Goal: Transaction & Acquisition: Purchase product/service

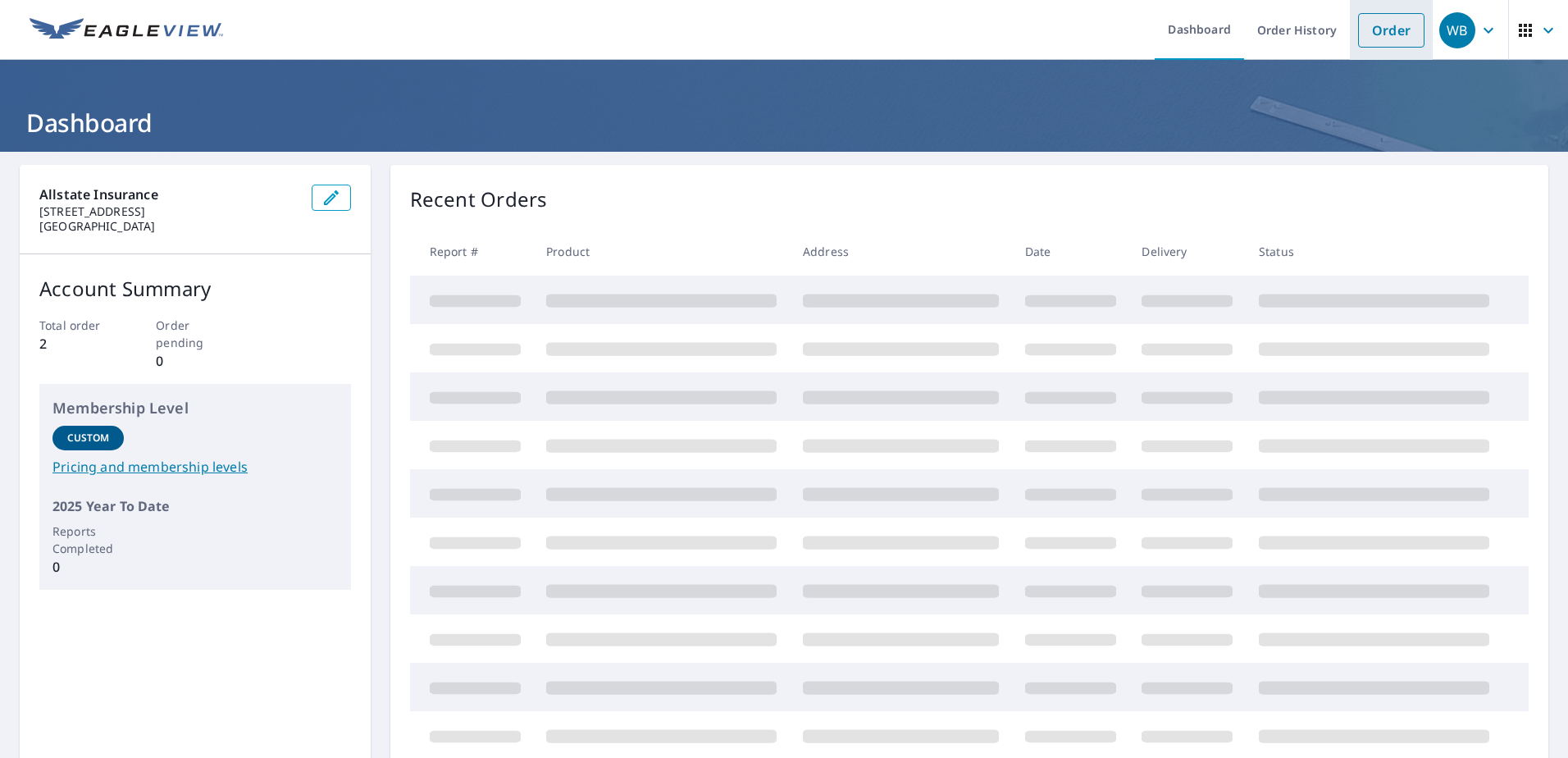
click at [1380, 39] on link "Order" at bounding box center [1391, 29] width 66 height 34
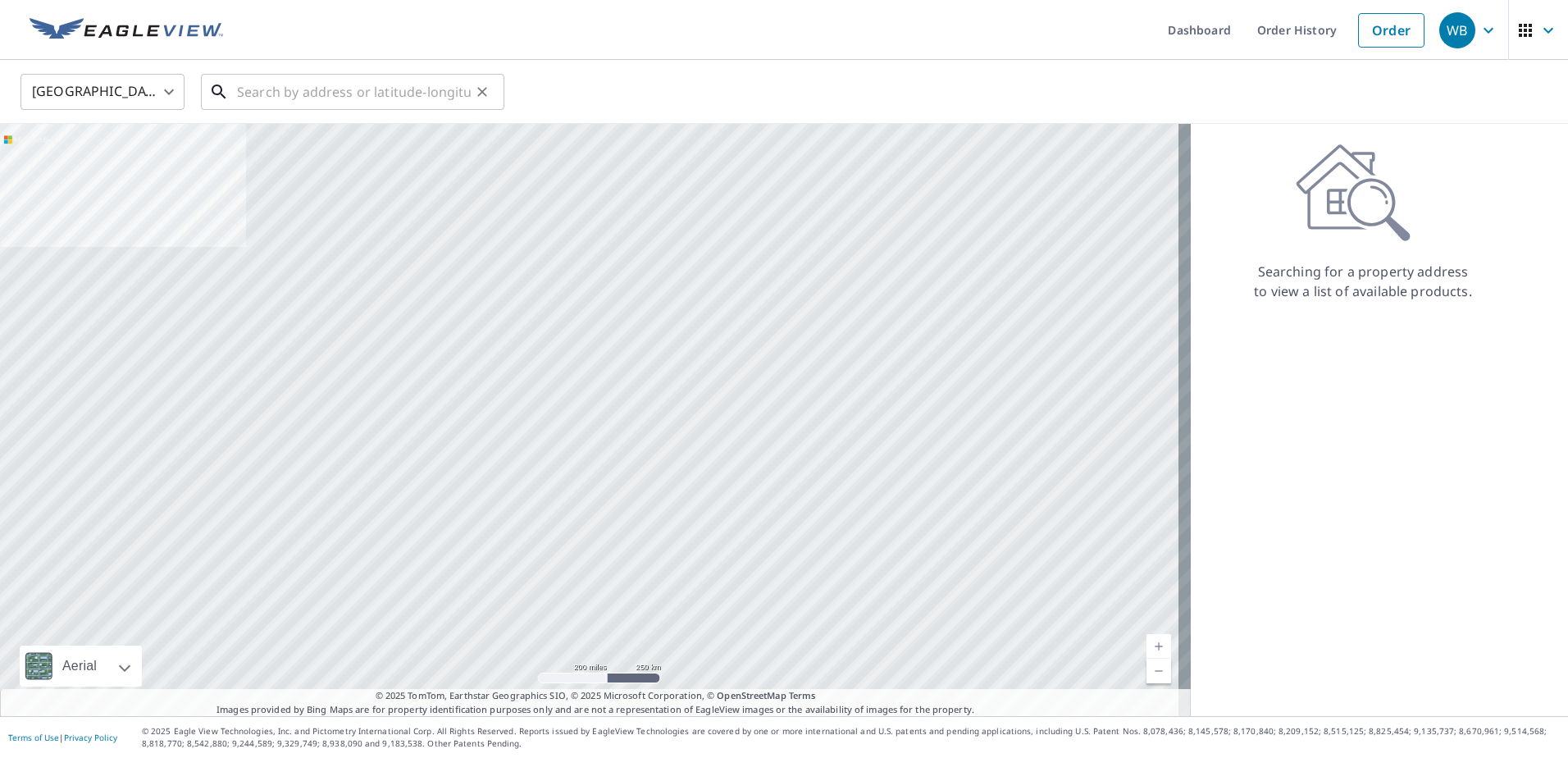
click at [331, 100] on input "text" at bounding box center [353, 92] width 233 height 46
paste input "0807484142"
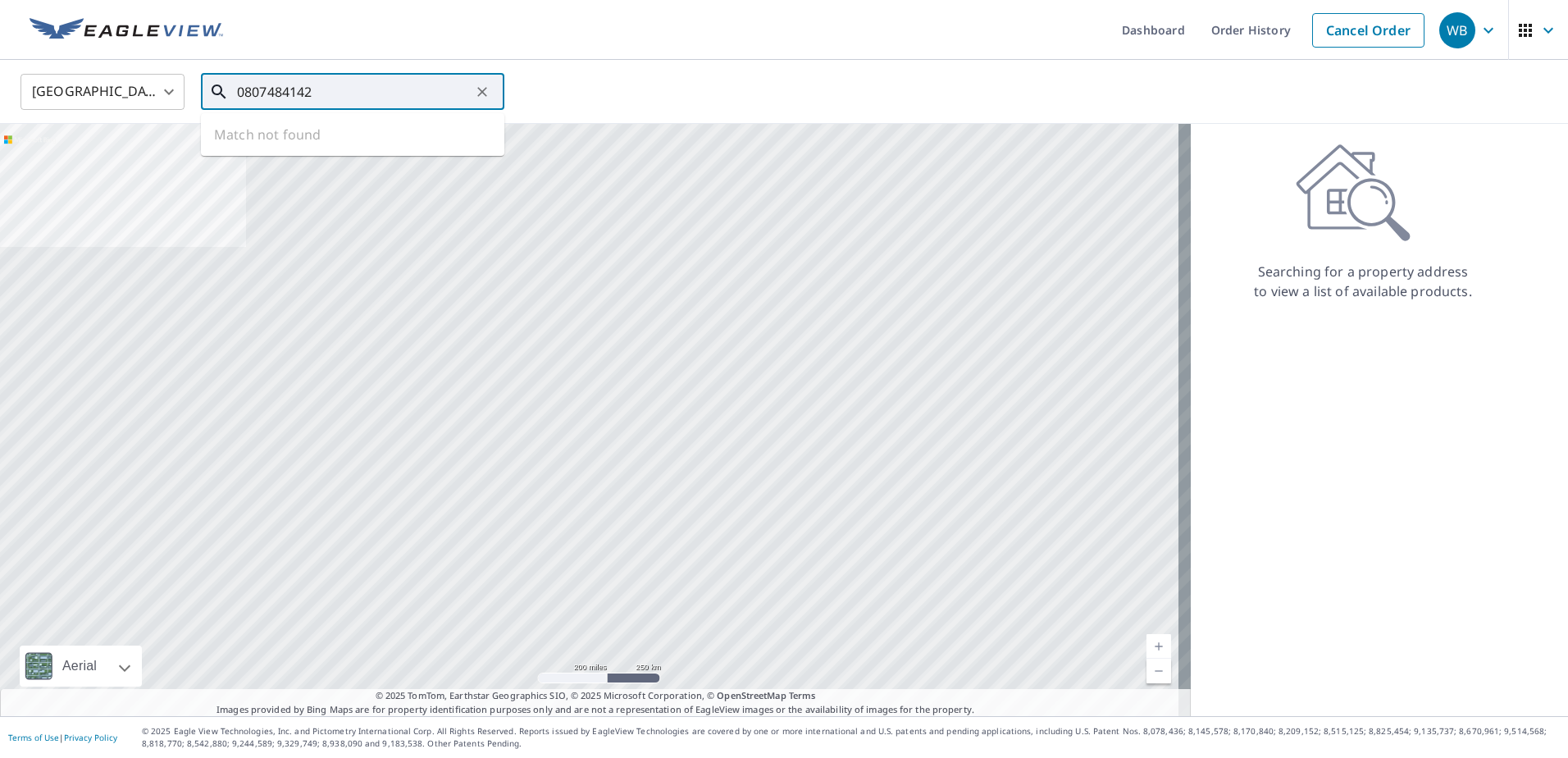
click at [368, 90] on input "0807484142" at bounding box center [353, 92] width 233 height 46
click at [196, 95] on div "[GEOGRAPHIC_DATA] [GEOGRAPHIC_DATA] ​ 0807484142 ​ Match not found" at bounding box center [777, 91] width 1540 height 38
drag, startPoint x: 328, startPoint y: 97, endPoint x: 218, endPoint y: 98, distance: 110.0
click at [218, 98] on div "0807484142 ​" at bounding box center [352, 92] width 304 height 36
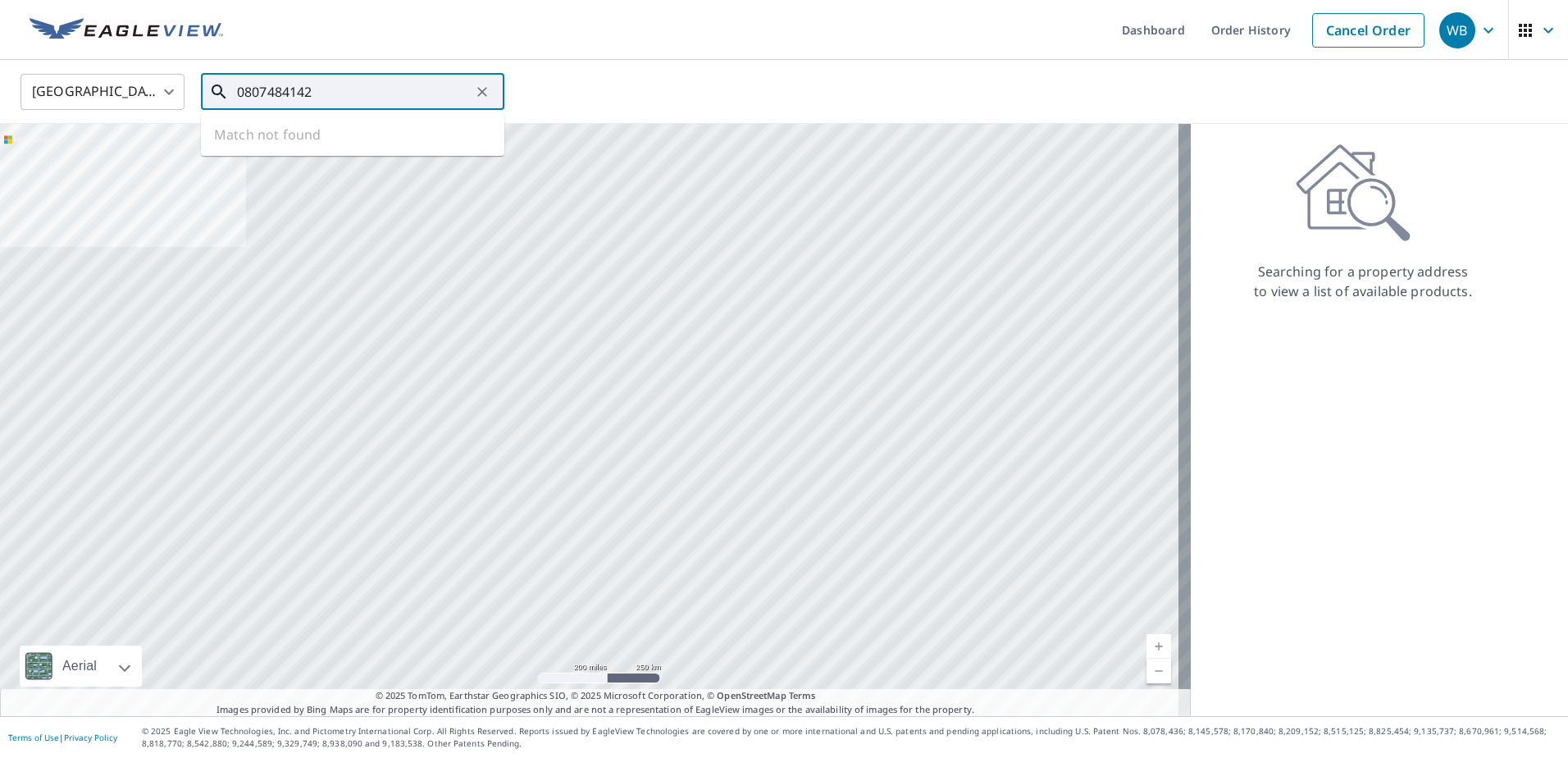
paste input "[STREET_ADDRESS]"
click at [382, 143] on span "8126 Ceberry Dr" at bounding box center [362, 140] width 258 height 20
type input "[STREET_ADDRESS][PERSON_NAME]"
click at [382, 143] on div at bounding box center [595, 420] width 1190 height 592
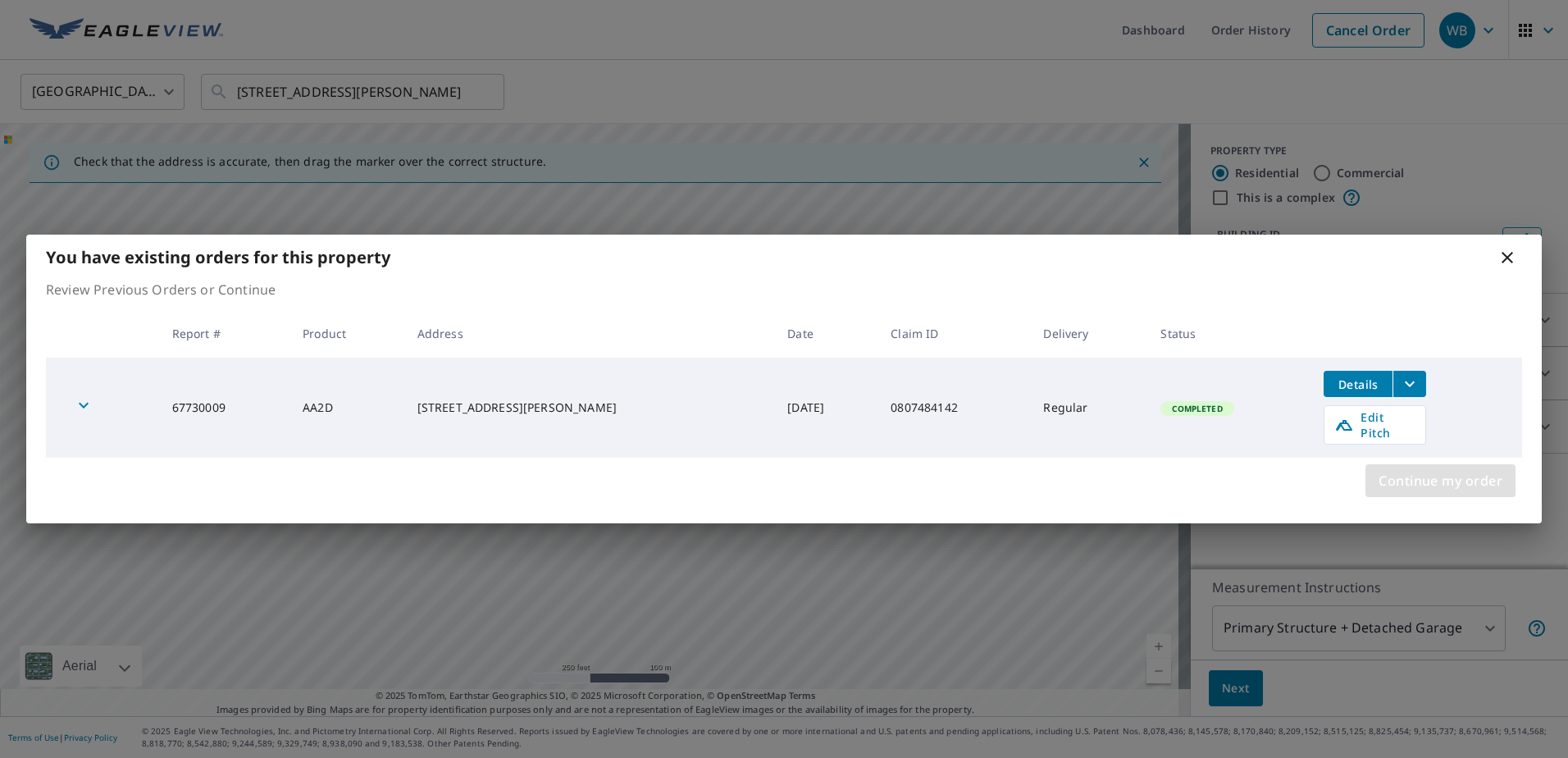
click at [1408, 474] on span "Continue my order" at bounding box center [1440, 481] width 124 height 23
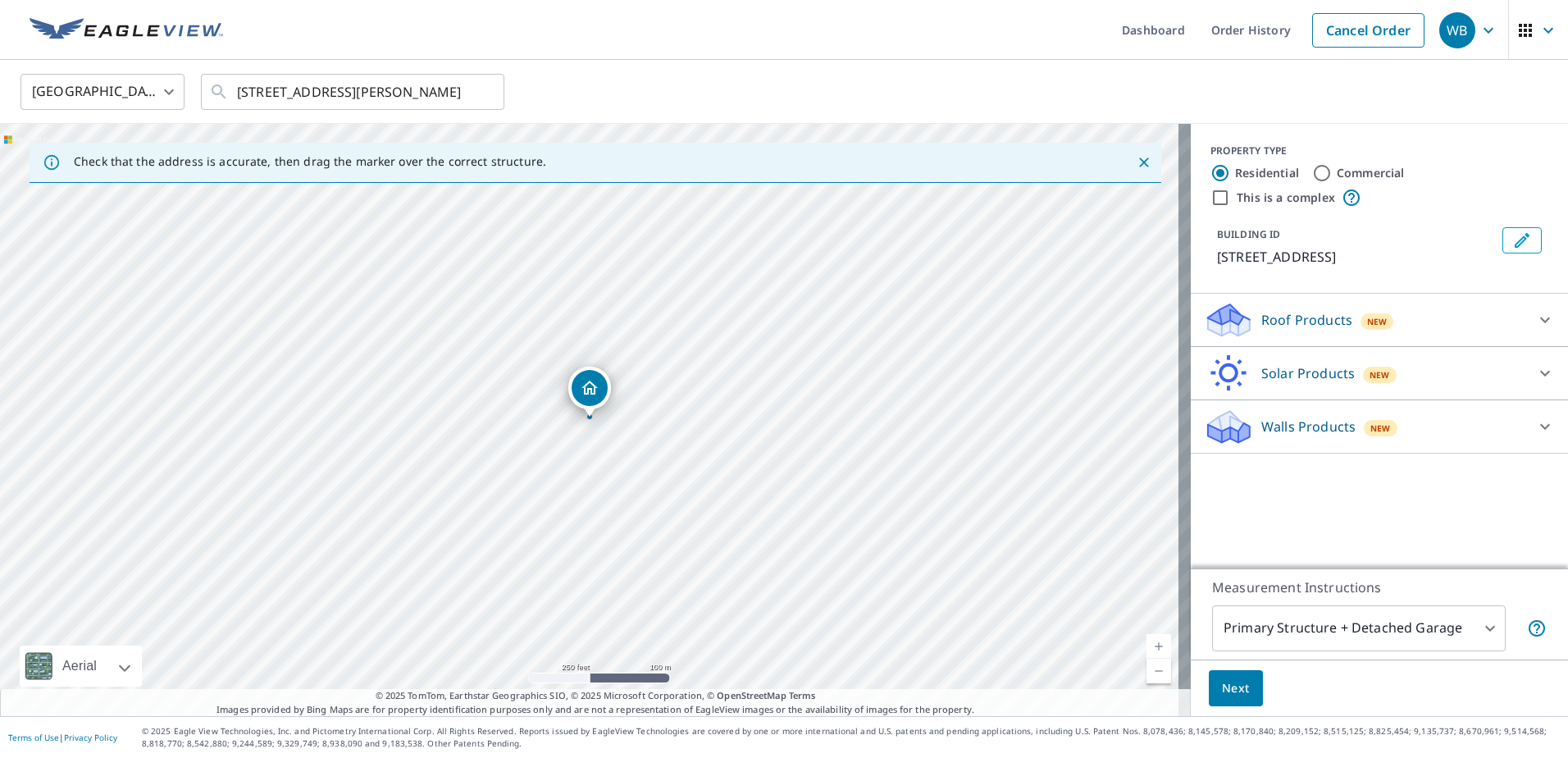
click at [1479, 324] on div "Roof Products New" at bounding box center [1364, 319] width 321 height 38
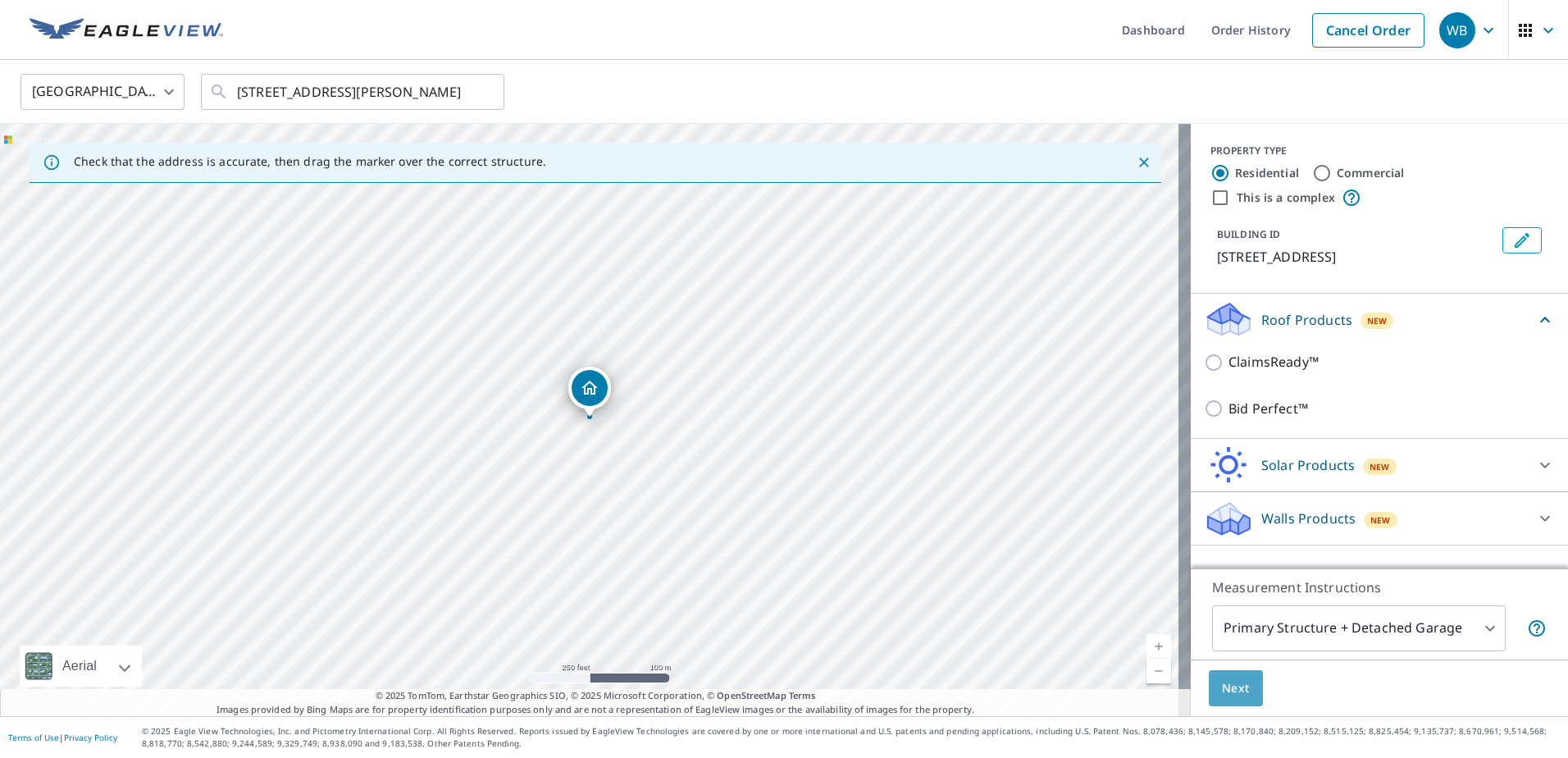
click at [1224, 687] on span "Next" at bounding box center [1235, 689] width 28 height 21
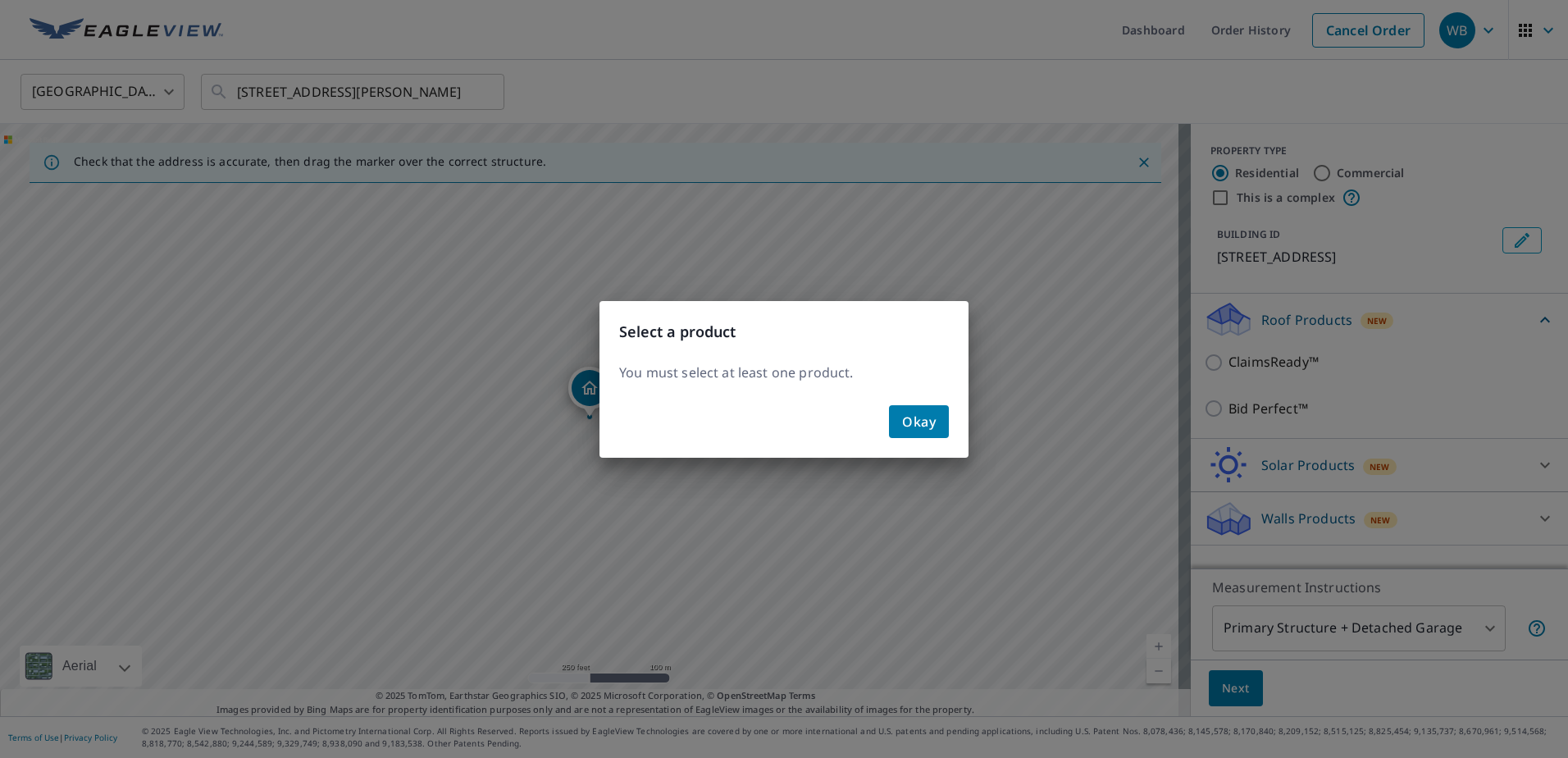
click at [934, 427] on span "Okay" at bounding box center [919, 422] width 33 height 23
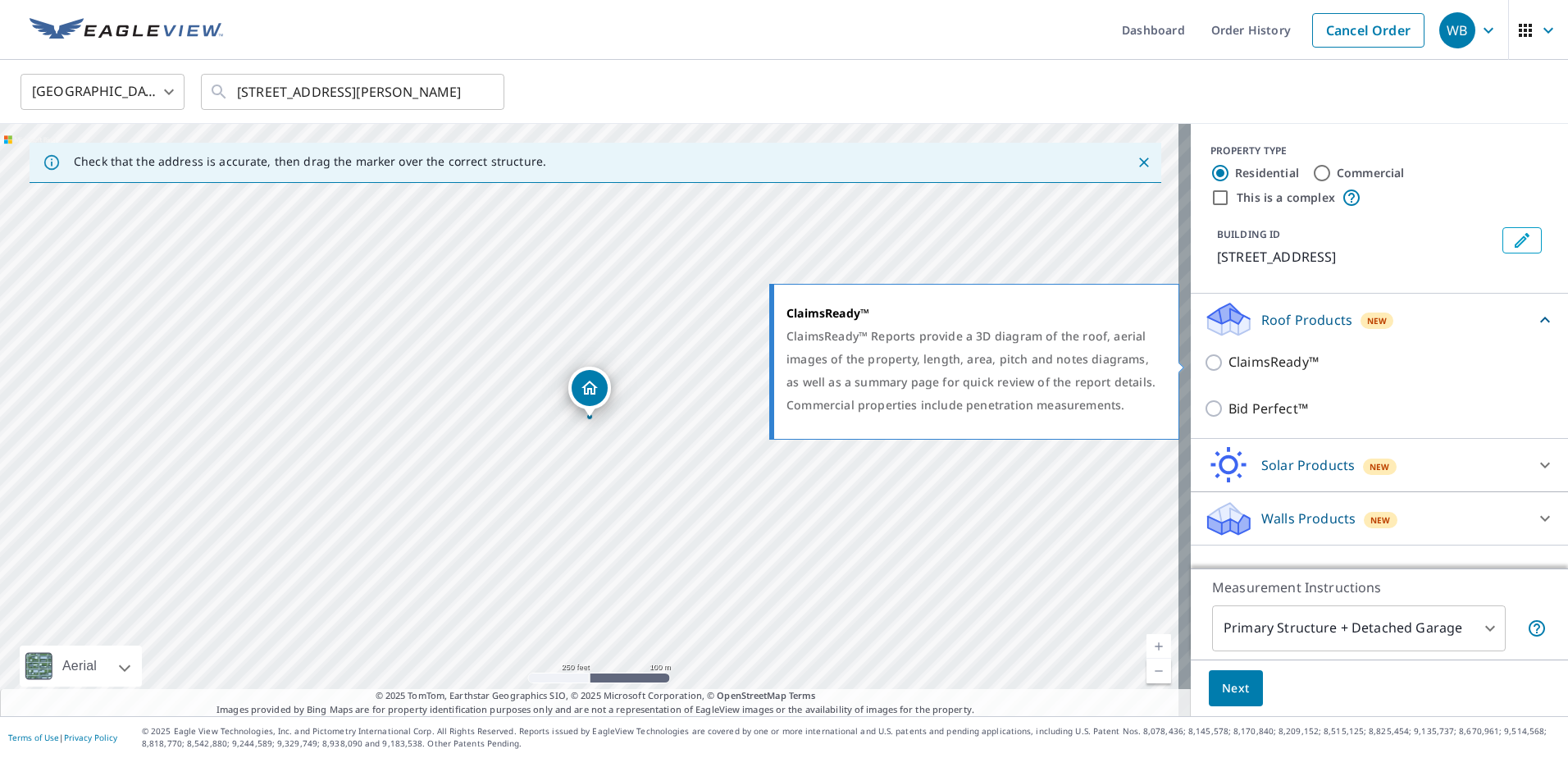
click at [1204, 366] on input "ClaimsReady™" at bounding box center [1216, 362] width 24 height 20
checkbox input "true"
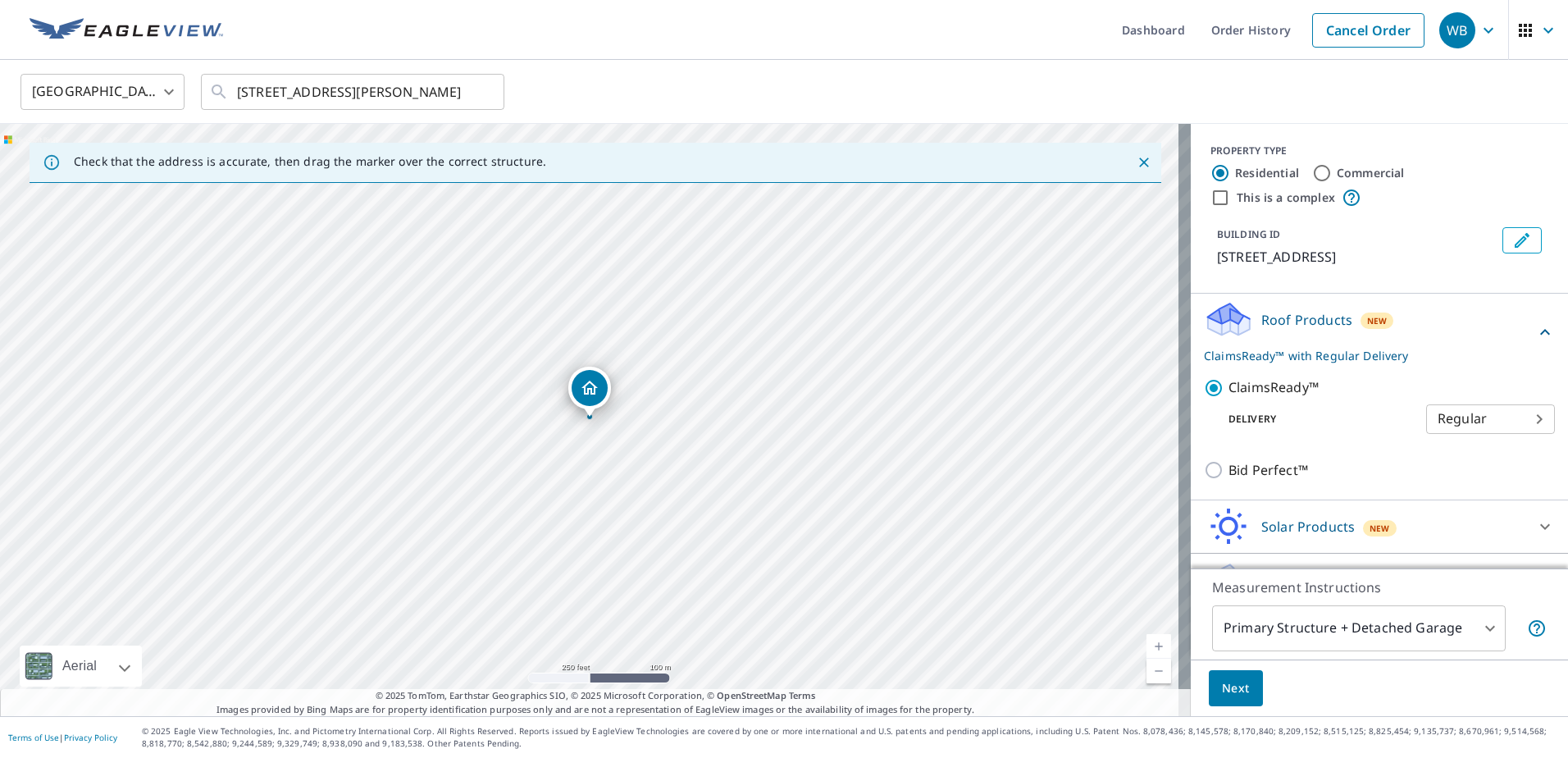
click at [1226, 690] on span "Next" at bounding box center [1235, 689] width 28 height 21
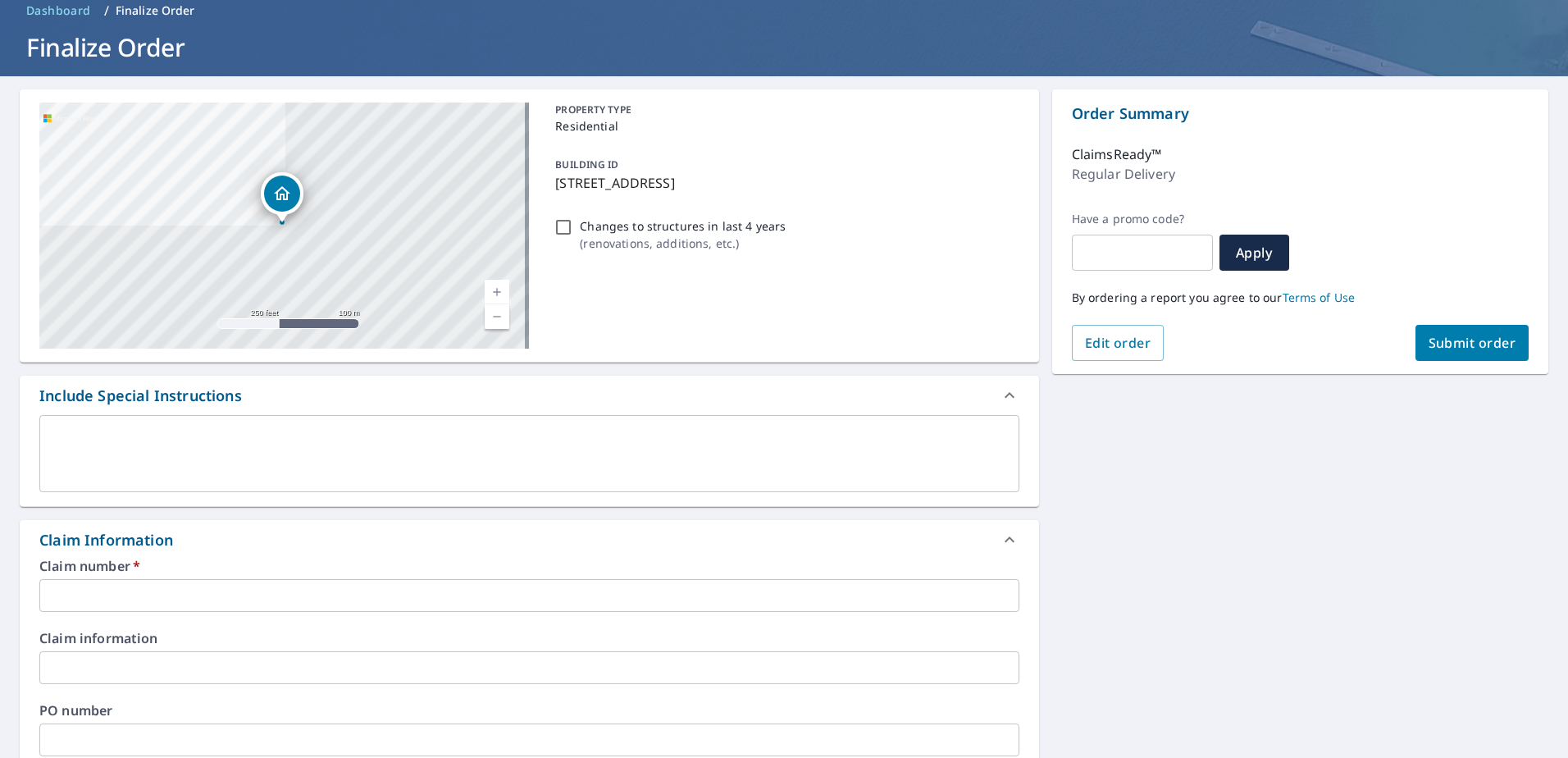
scroll to position [246, 0]
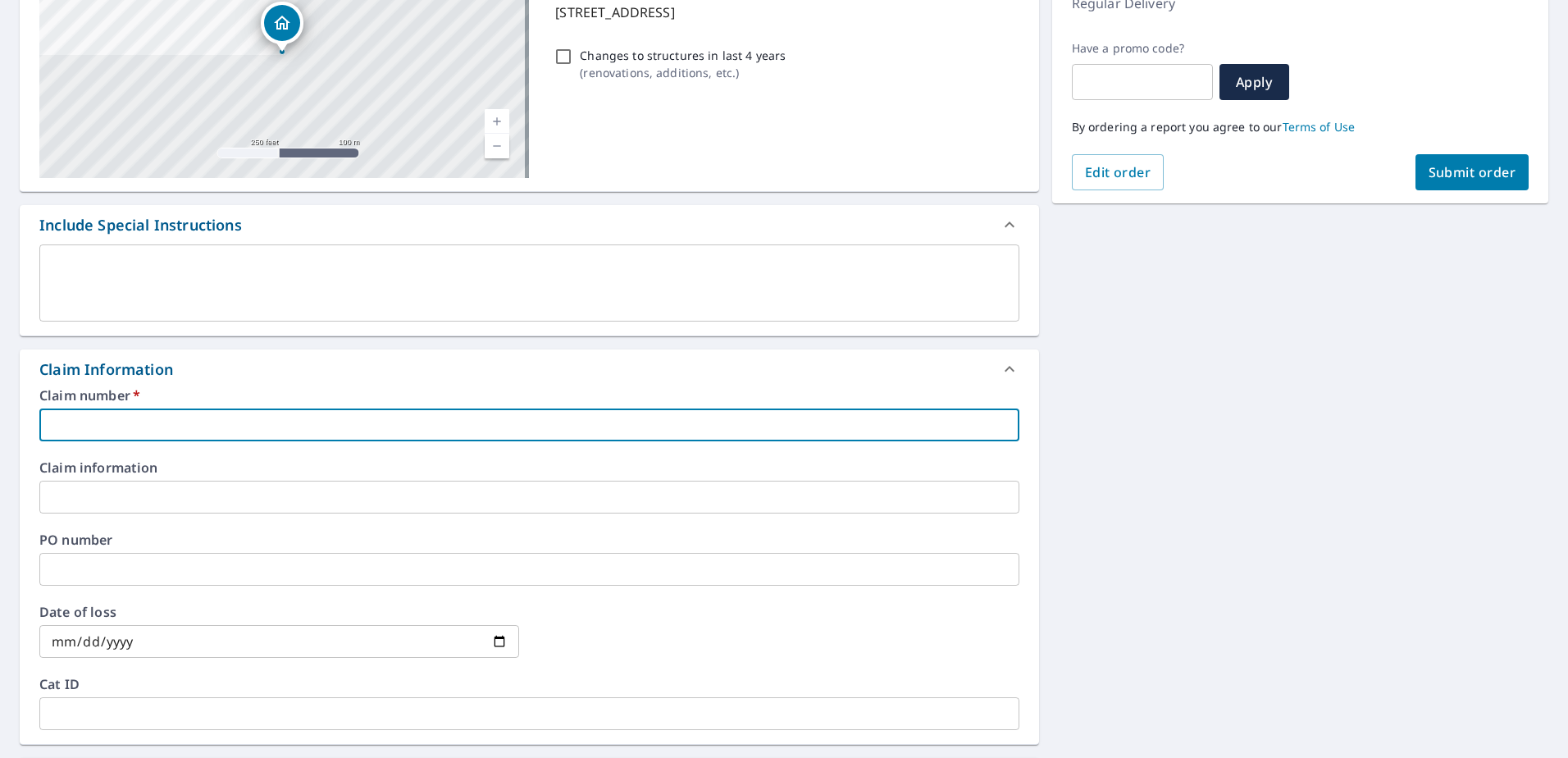
click at [323, 414] on input "text" at bounding box center [529, 425] width 980 height 33
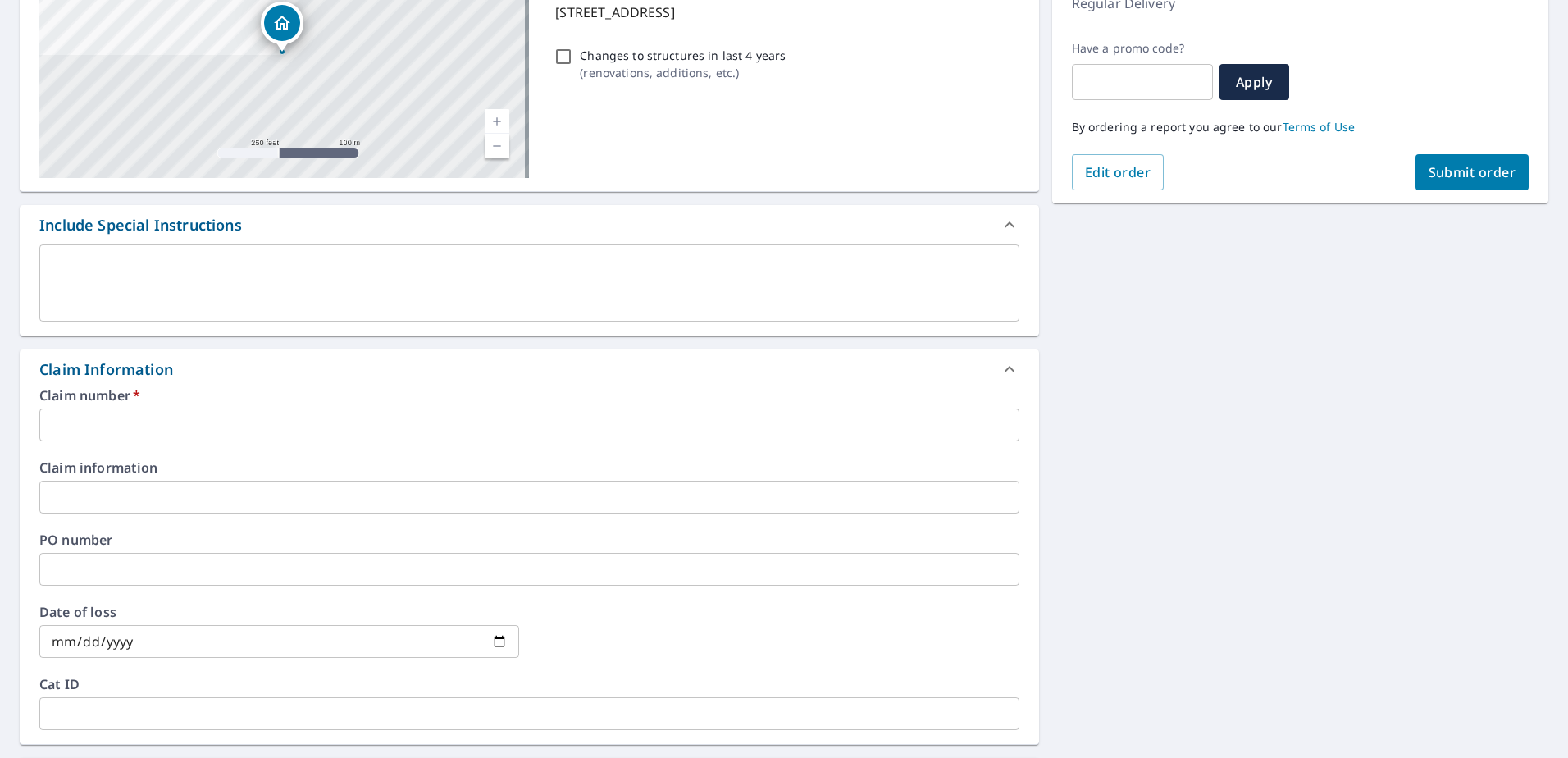
click at [104, 421] on input "text" at bounding box center [529, 425] width 980 height 33
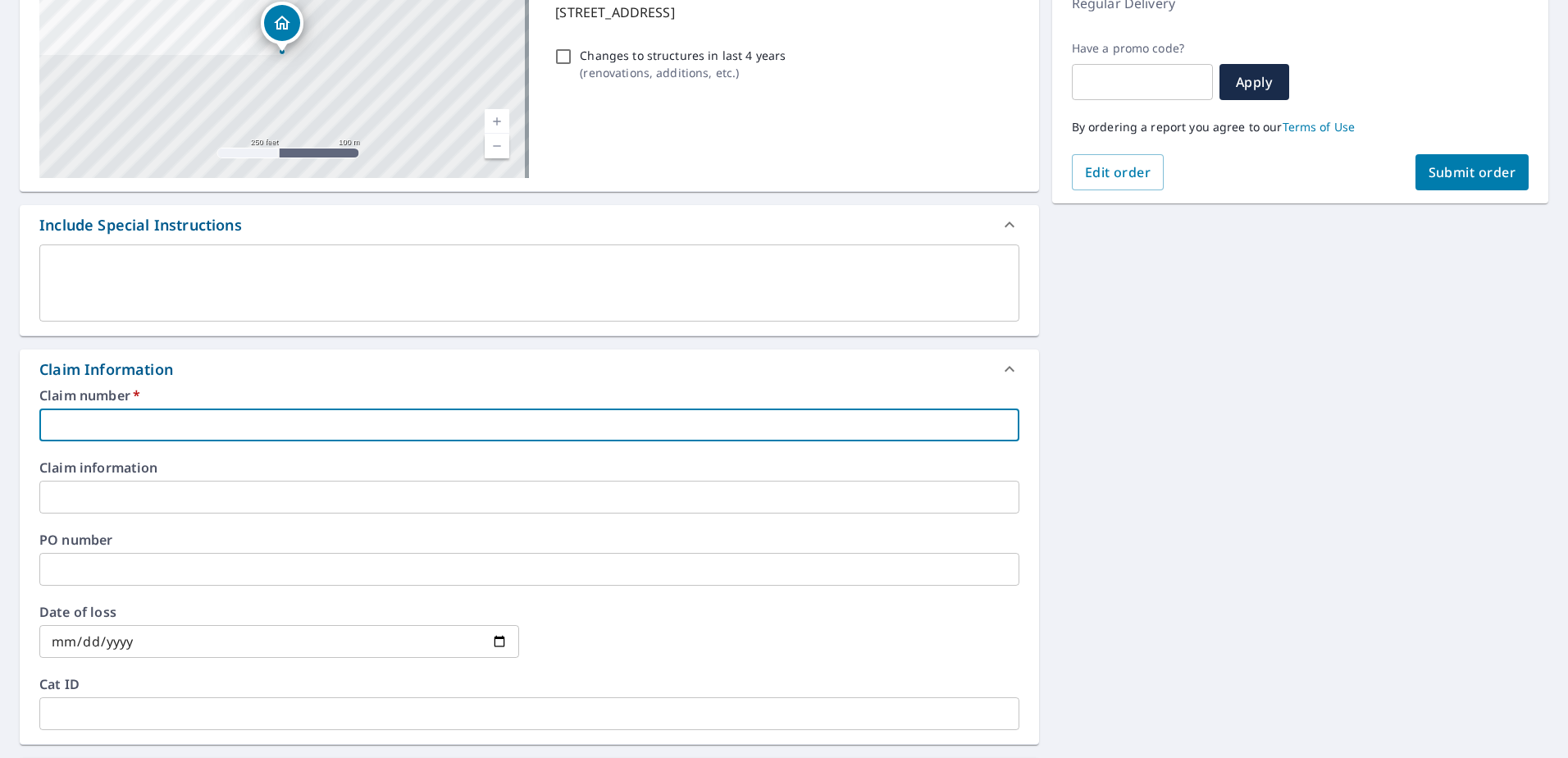
paste input "0807484142"
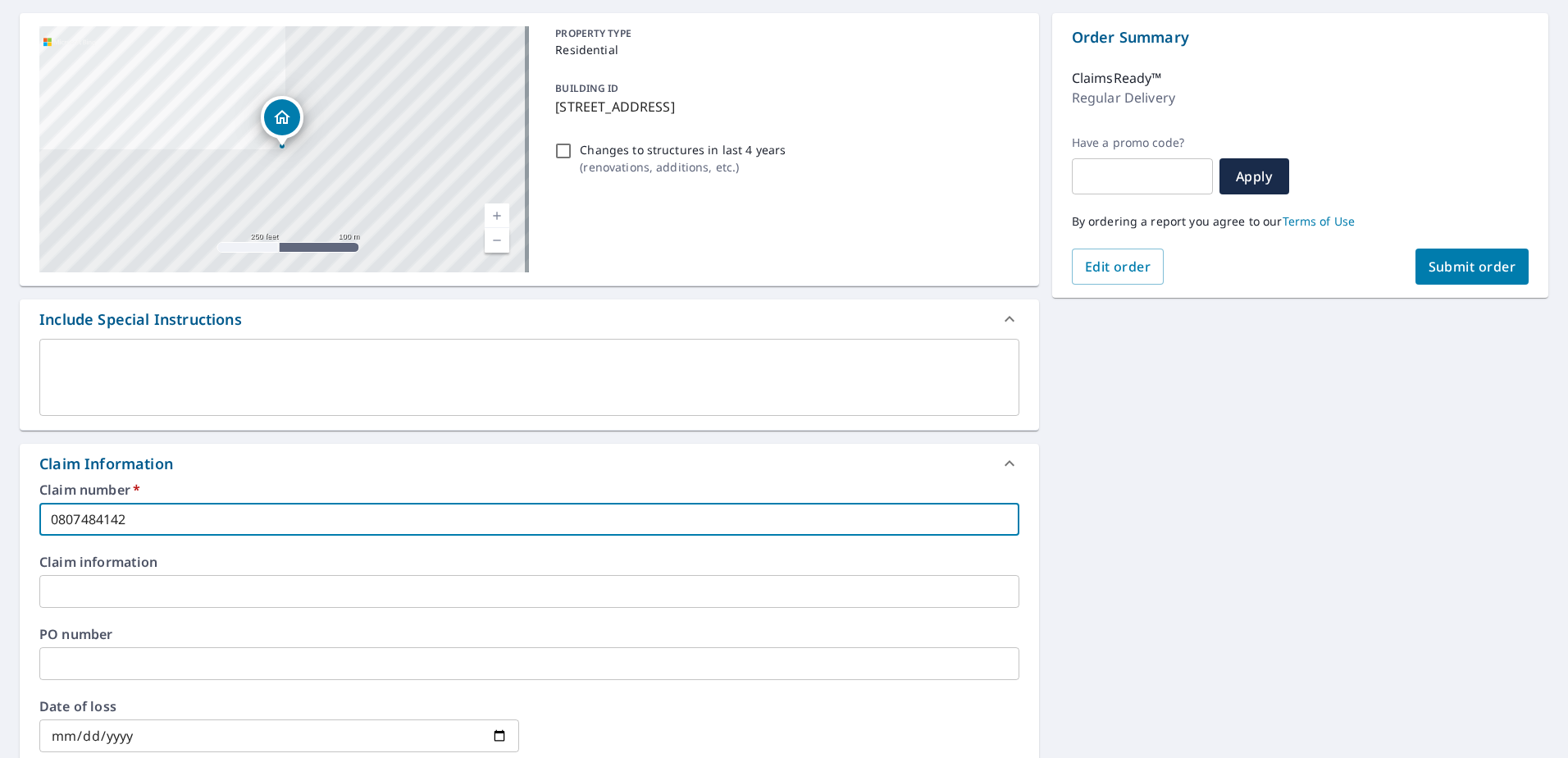
scroll to position [46, 0]
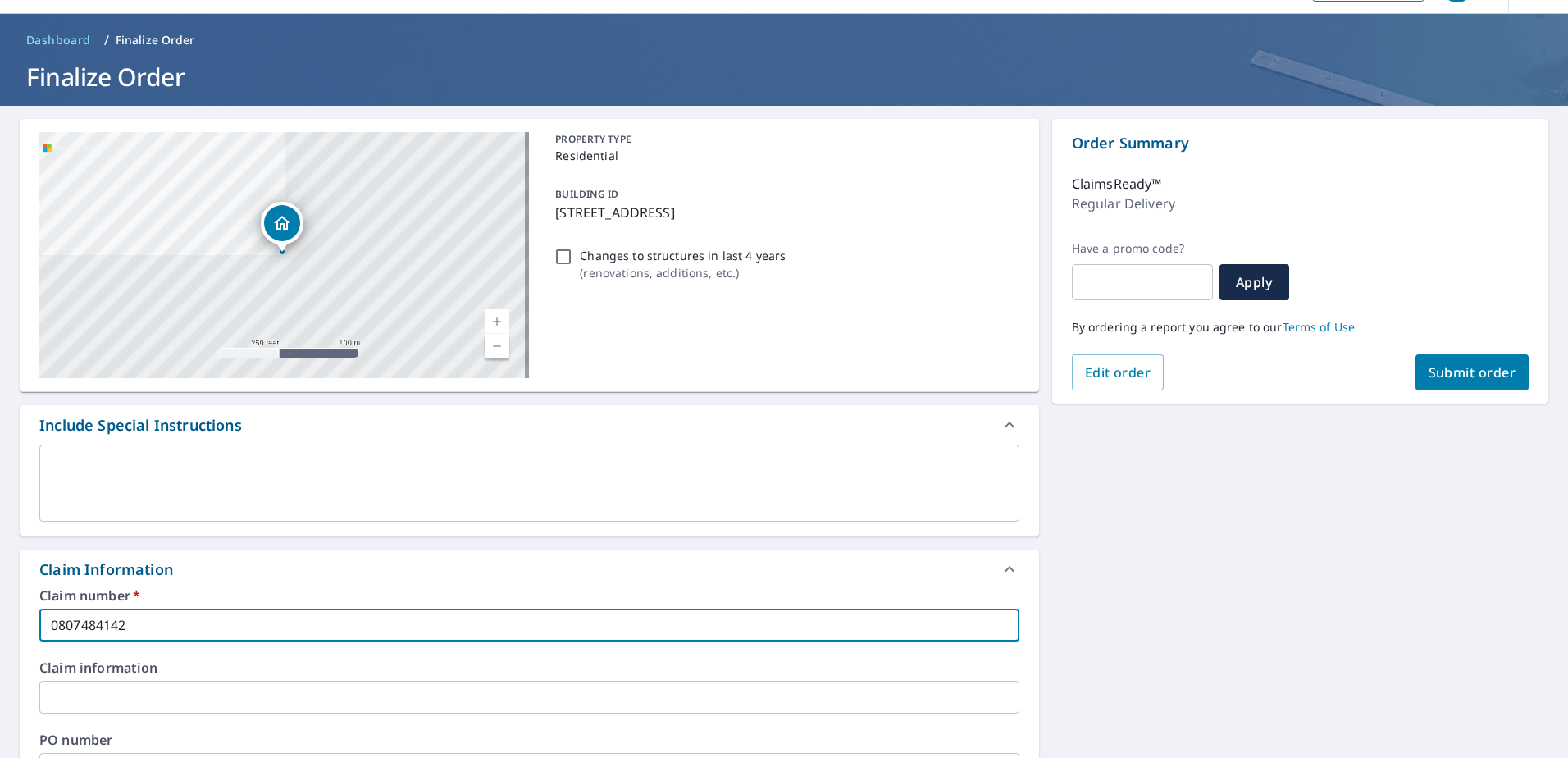
type input "0807484142"
click at [1451, 368] on span "Submit order" at bounding box center [1472, 372] width 88 height 18
